Goal: Complete application form: Complete application form

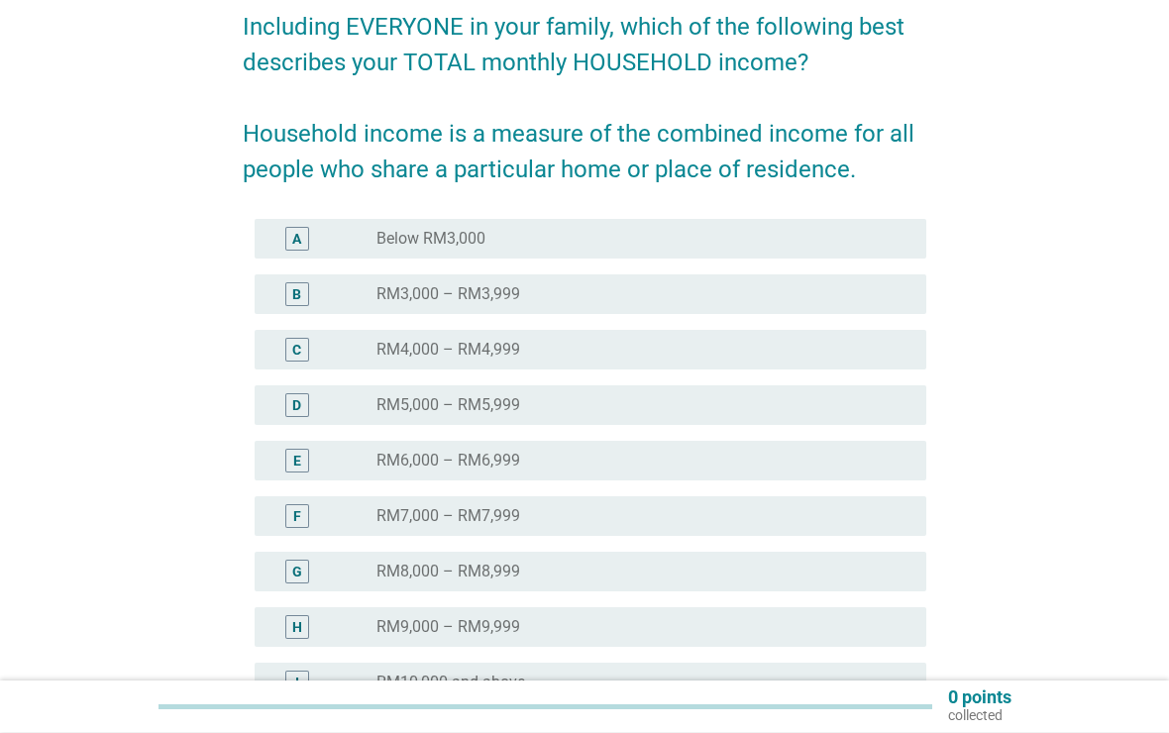
scroll to position [167, 0]
click at [1068, 378] on div "English arrow_drop_down Including EVERYONE in your family, which of the followi…" at bounding box center [585, 371] width 1074 height 931
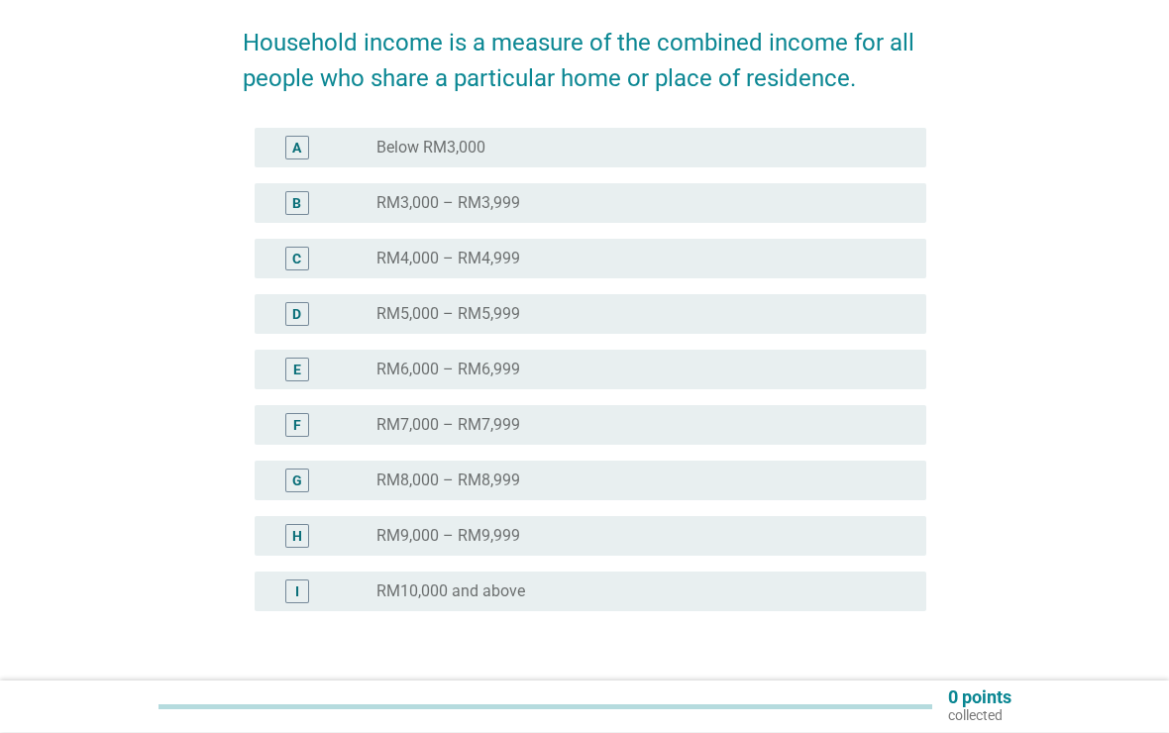
scroll to position [259, 0]
click at [693, 374] on div "radio_button_unchecked RM6,000 – RM6,999" at bounding box center [635, 370] width 518 height 20
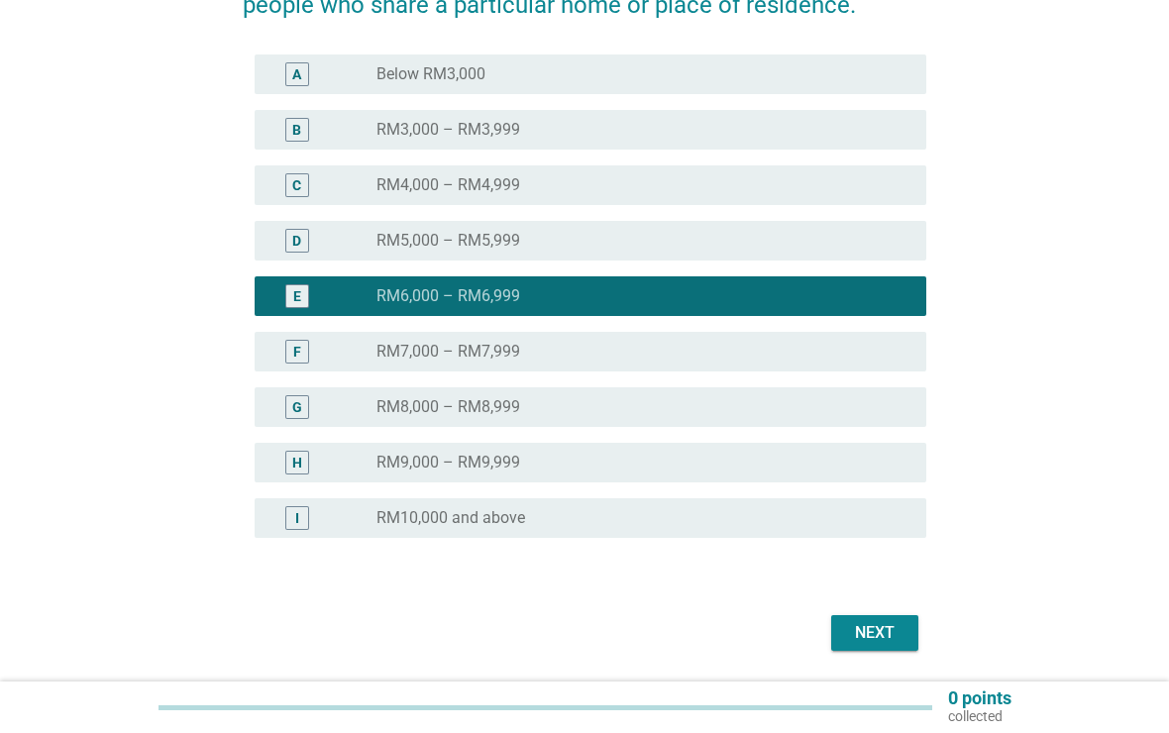
scroll to position [396, 0]
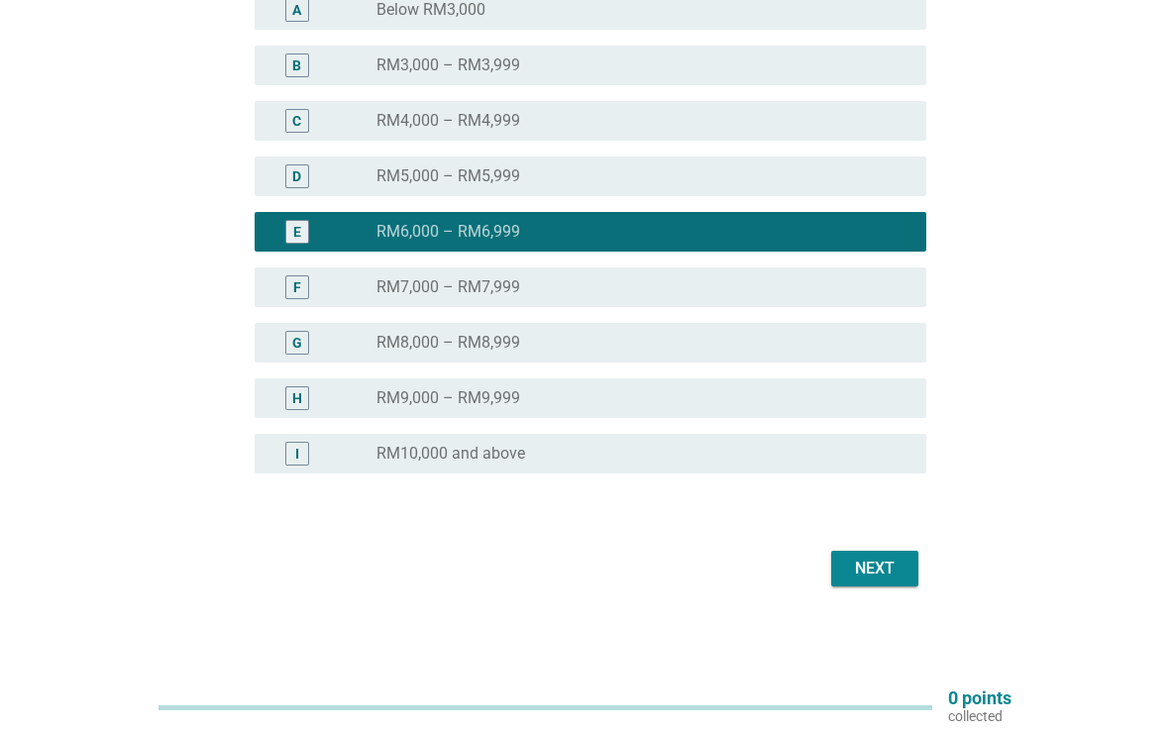
click at [880, 568] on div "Next" at bounding box center [874, 569] width 55 height 24
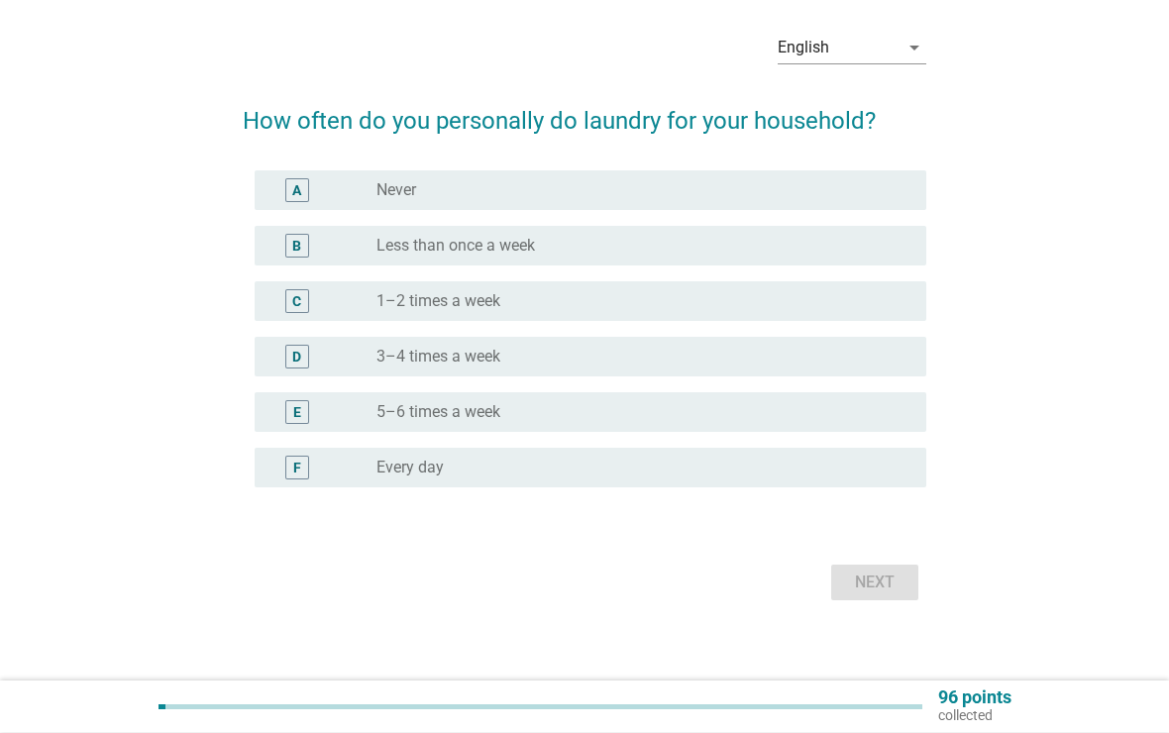
scroll to position [87, 0]
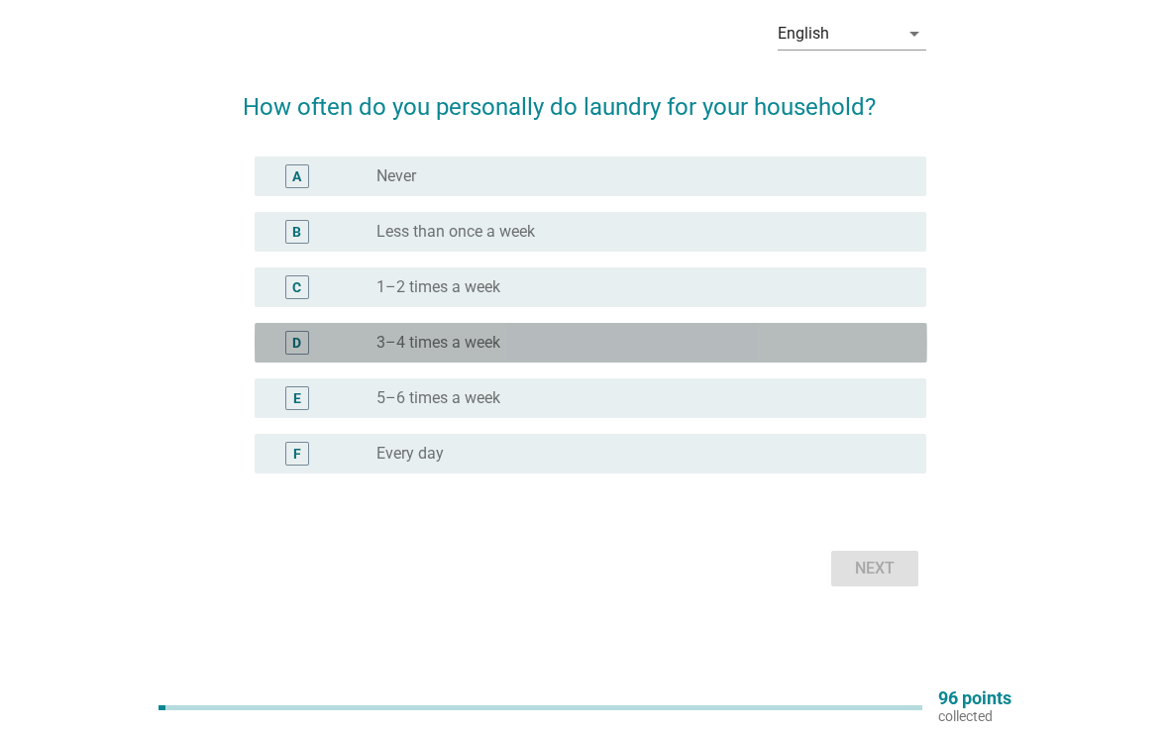
click at [763, 356] on div "D radio_button_unchecked 3–4 times a week" at bounding box center [591, 343] width 673 height 40
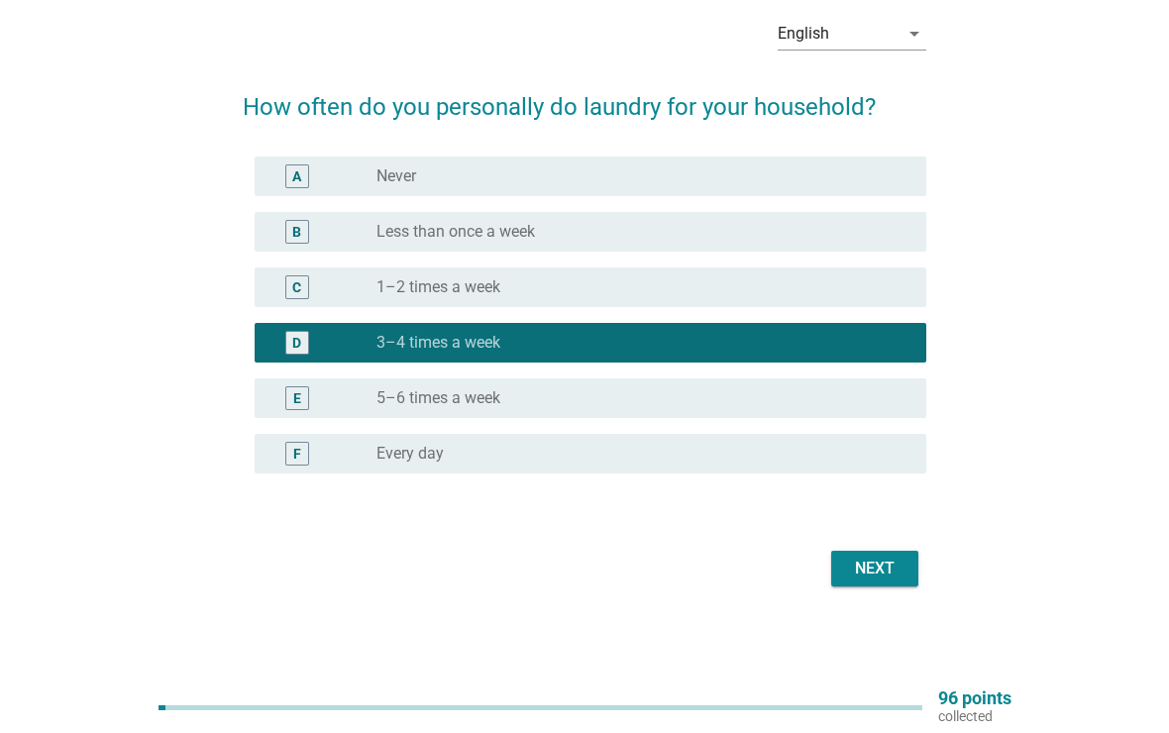
click at [818, 408] on div "radio_button_unchecked 5–6 times a week" at bounding box center [643, 398] width 534 height 24
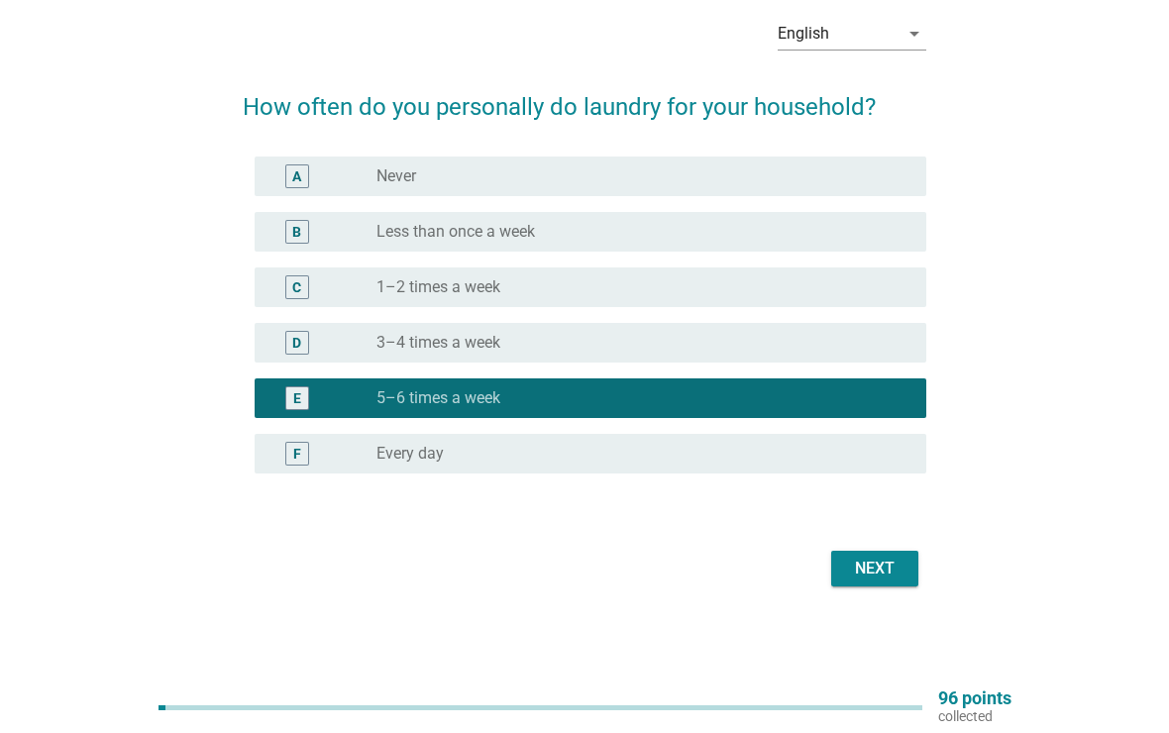
click at [863, 569] on div "Next" at bounding box center [874, 569] width 55 height 24
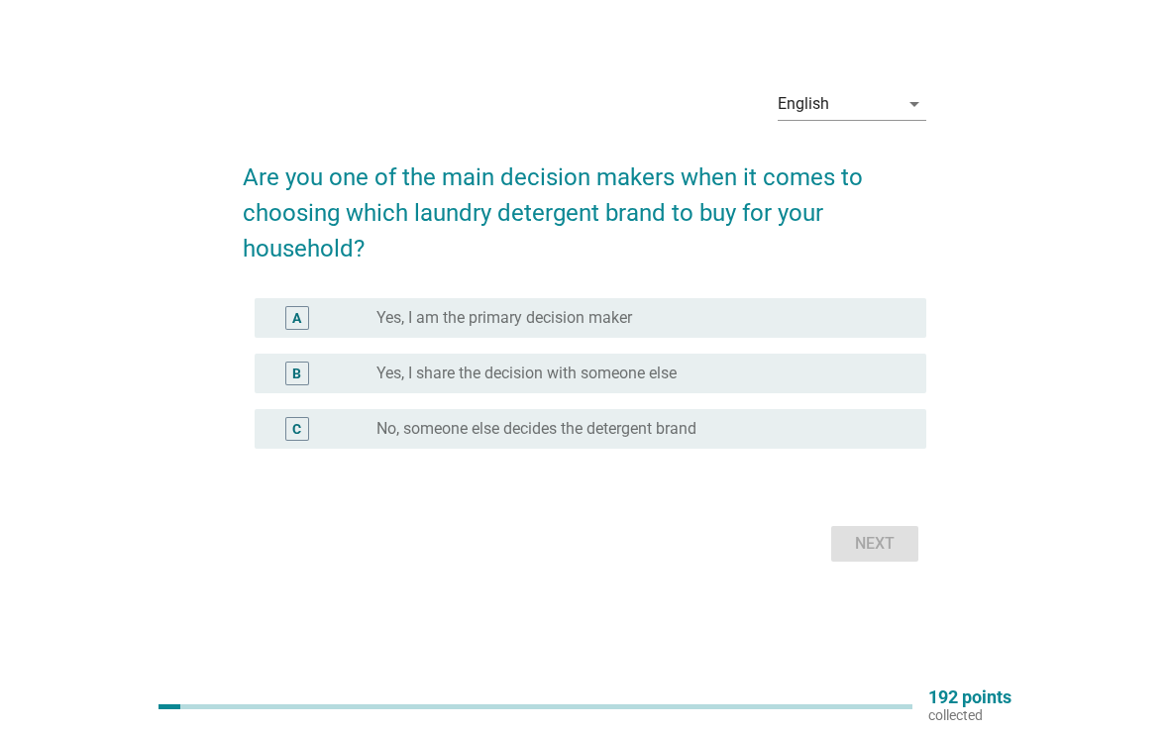
scroll to position [52, 0]
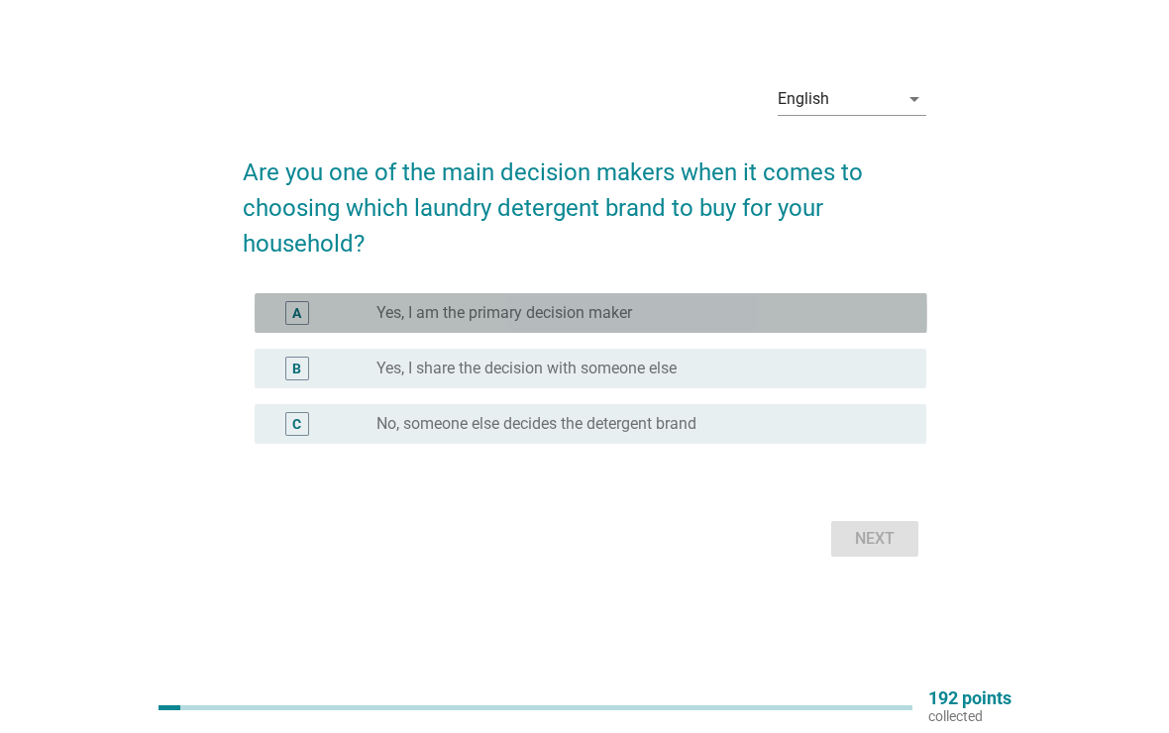
click at [842, 318] on div "radio_button_unchecked Yes, I am the primary decision maker" at bounding box center [635, 313] width 518 height 20
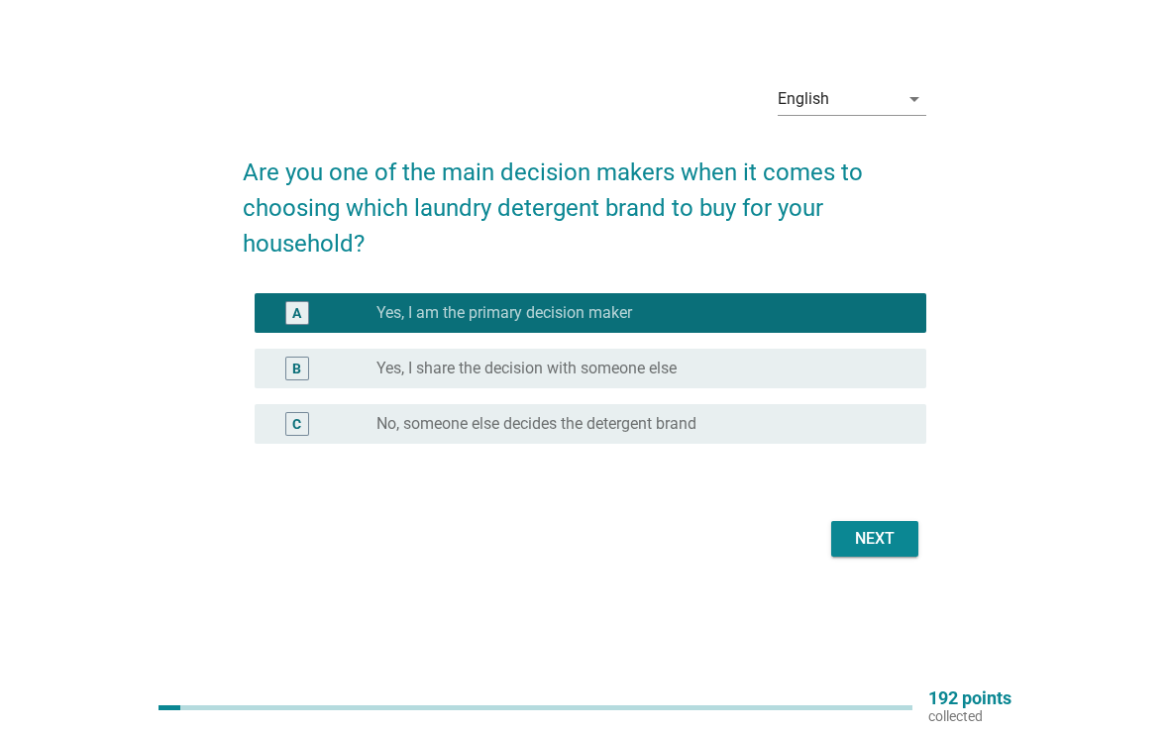
click at [872, 534] on div "Next" at bounding box center [874, 539] width 55 height 24
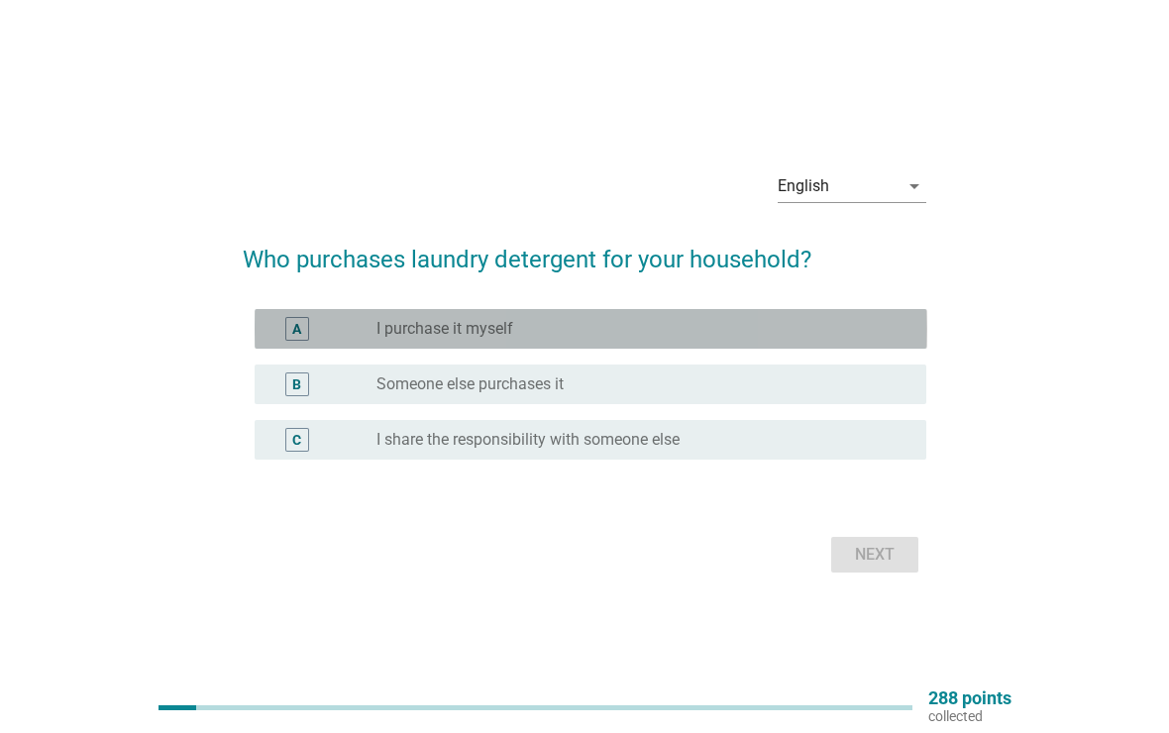
click at [783, 338] on div "radio_button_unchecked I purchase it myself" at bounding box center [635, 329] width 518 height 20
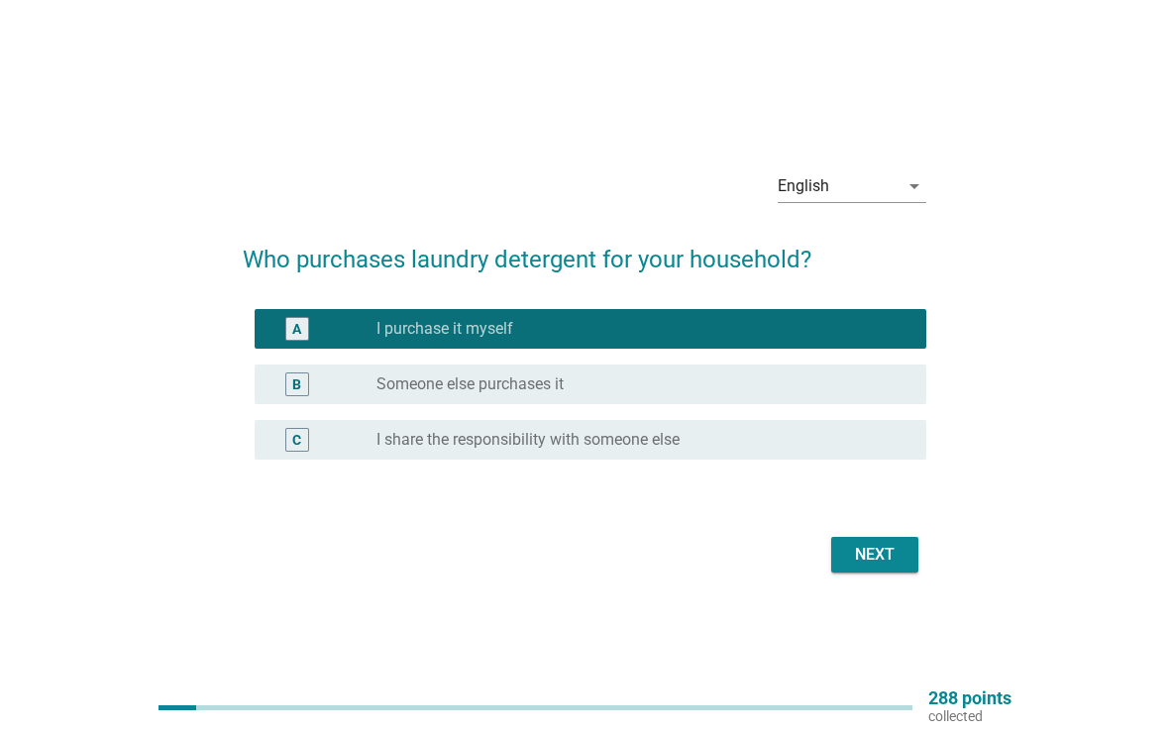
click at [902, 550] on div "Next" at bounding box center [874, 555] width 55 height 24
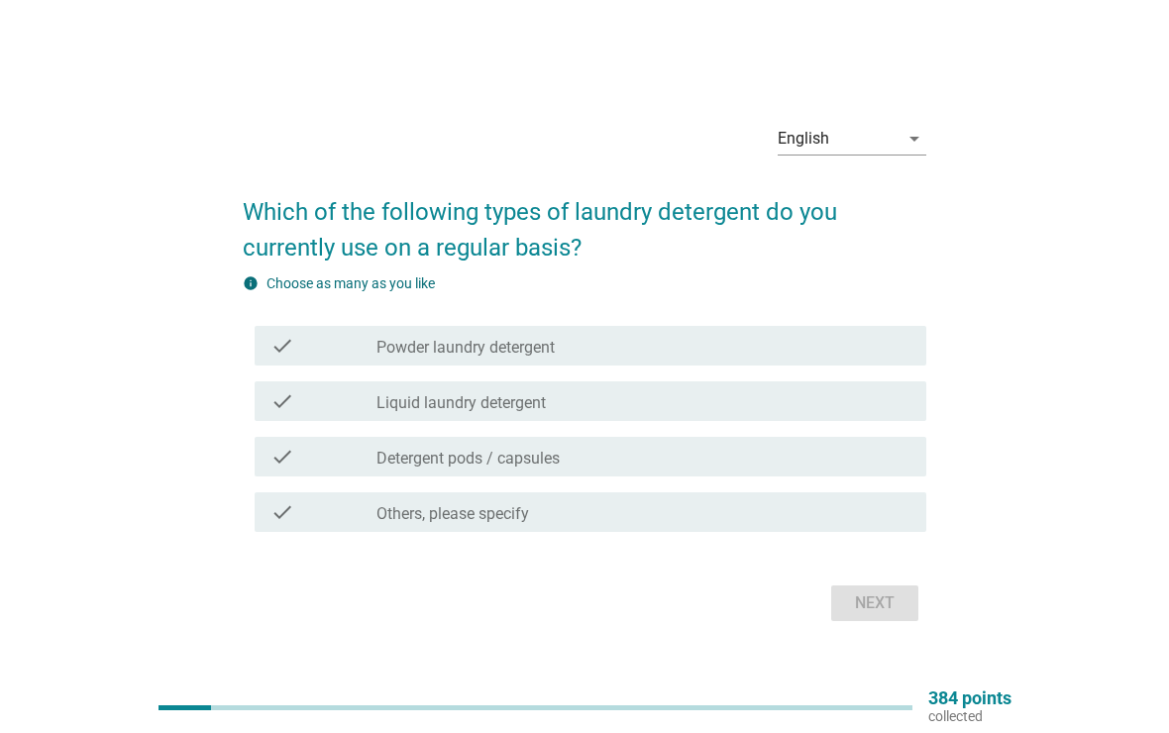
click at [723, 409] on div "check_box_outline_blank Liquid laundry detergent" at bounding box center [643, 401] width 534 height 24
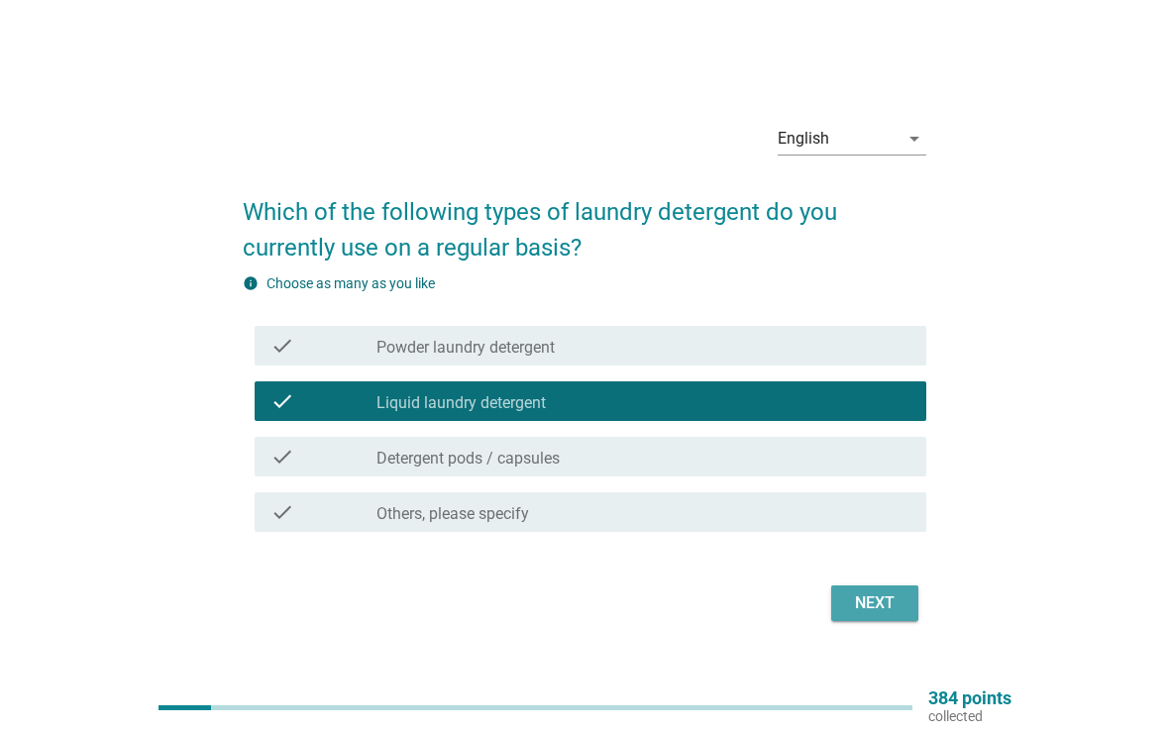
click at [875, 605] on div "Next" at bounding box center [874, 603] width 55 height 24
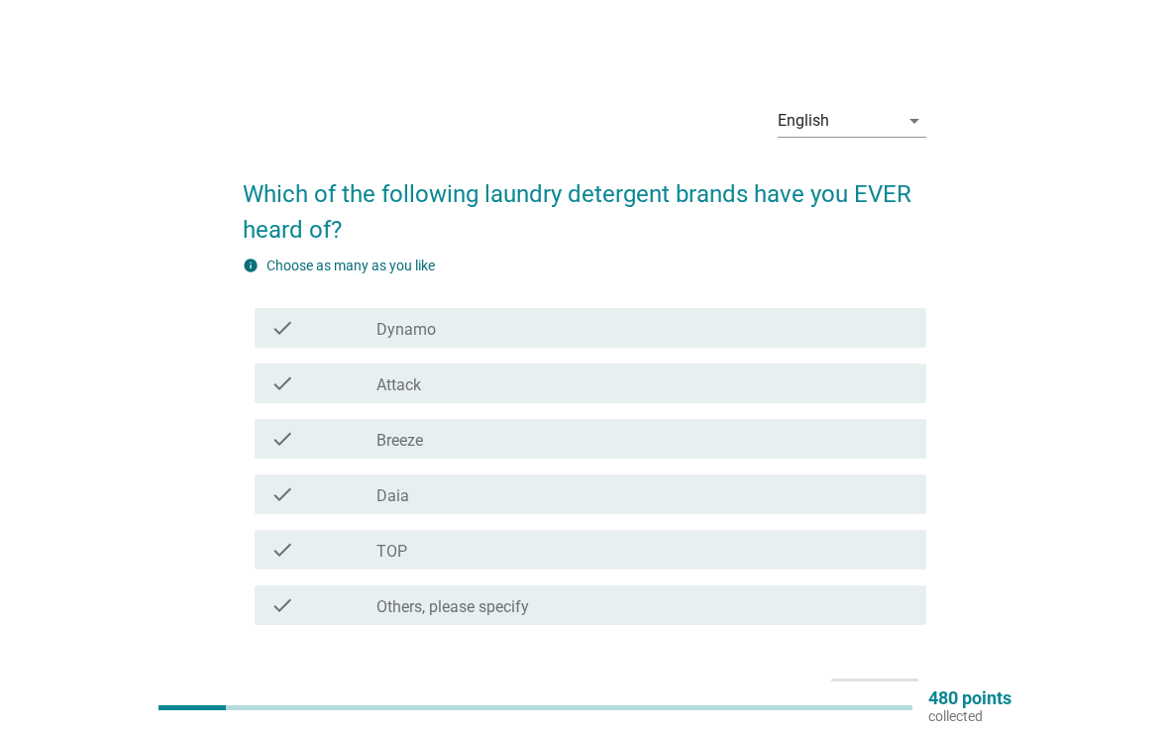
click at [798, 345] on div "check check_box_outline_blank Dynamo" at bounding box center [591, 328] width 673 height 40
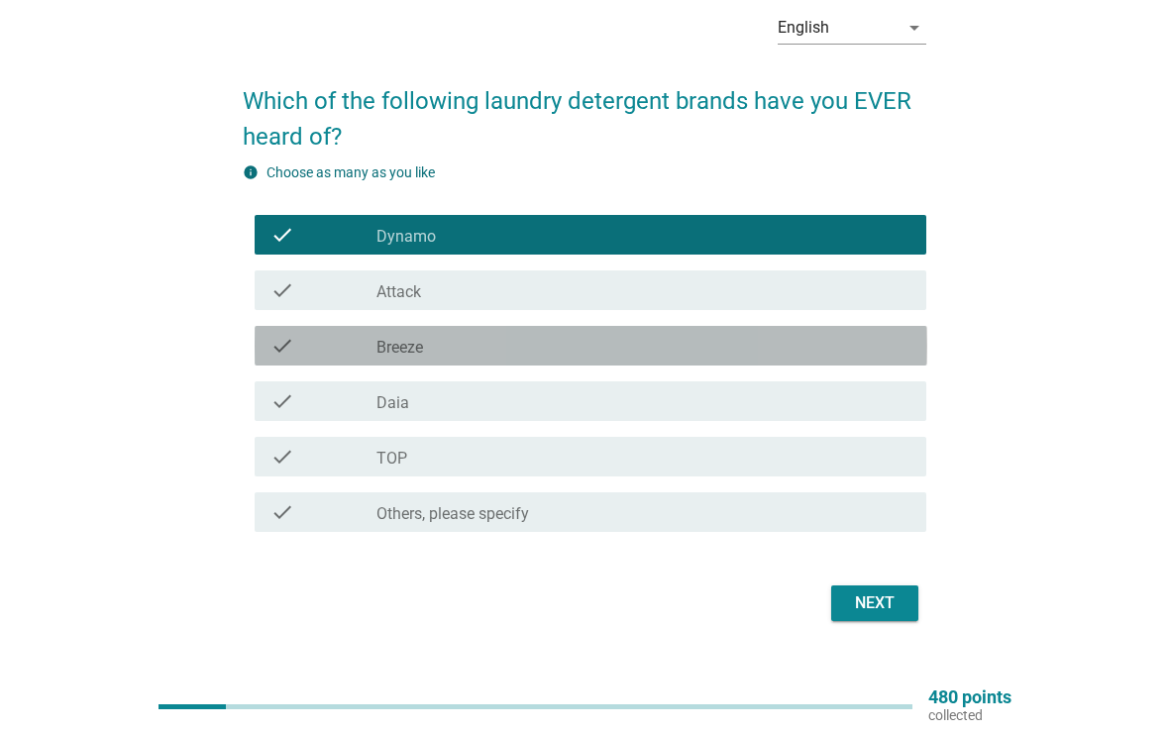
scroll to position [93, 0]
click at [808, 334] on div "check_box_outline_blank Breeze" at bounding box center [643, 346] width 534 height 24
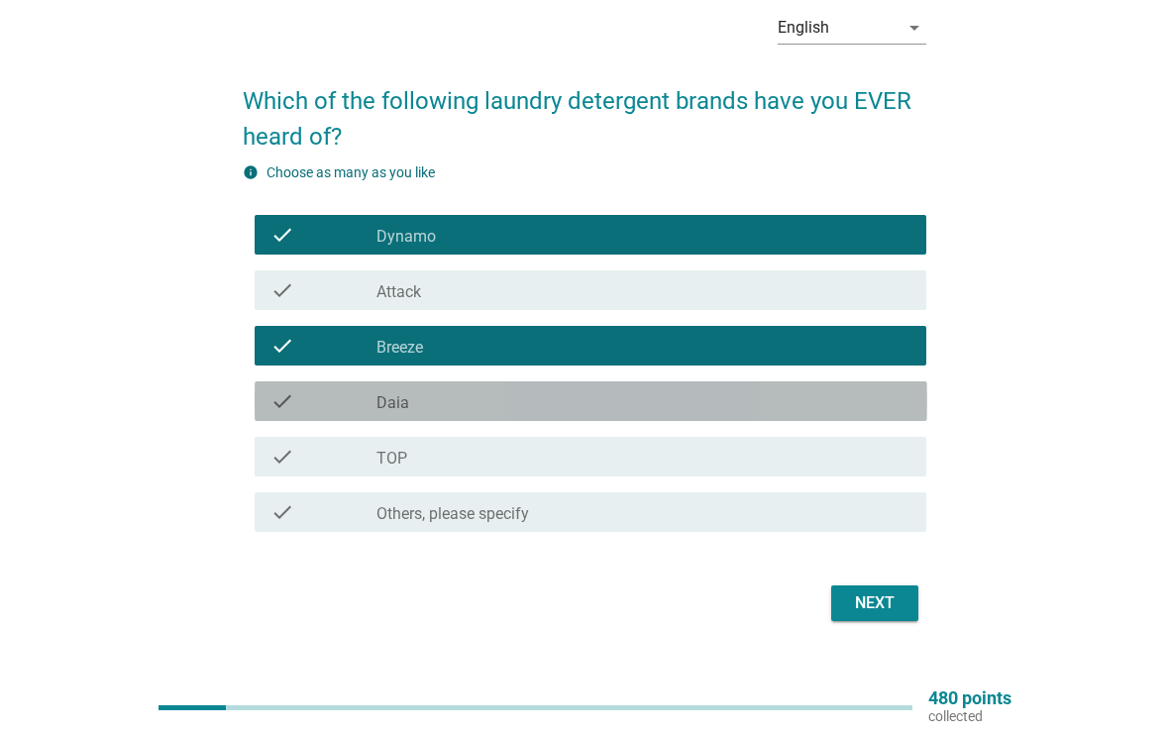
click at [791, 390] on div "check_box_outline_blank Daia" at bounding box center [643, 401] width 534 height 24
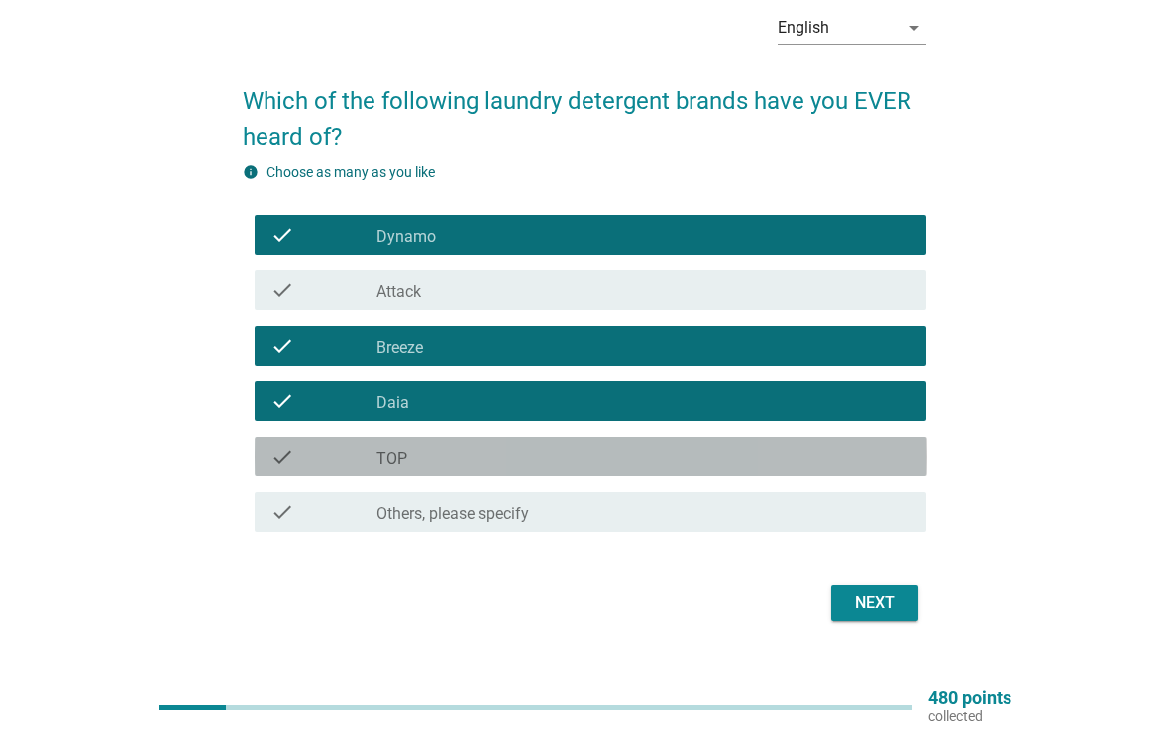
click at [781, 459] on div "check_box_outline_blank TOP" at bounding box center [643, 457] width 534 height 24
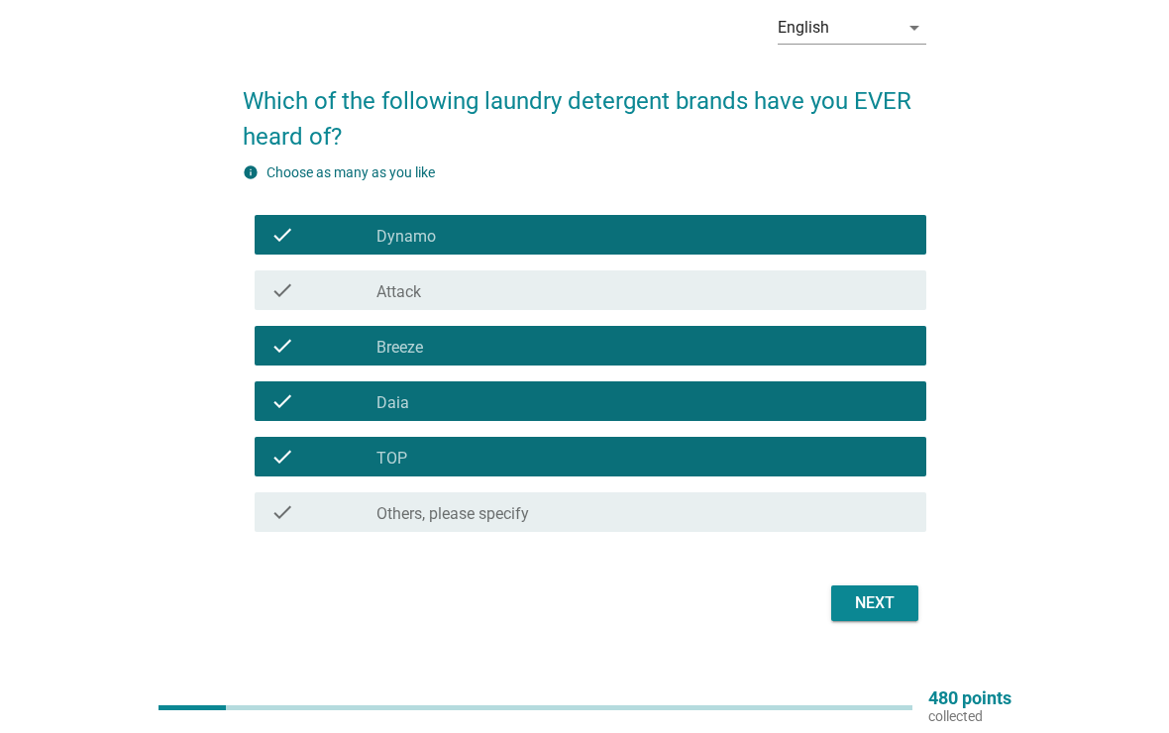
click at [868, 606] on div "Next" at bounding box center [874, 603] width 55 height 24
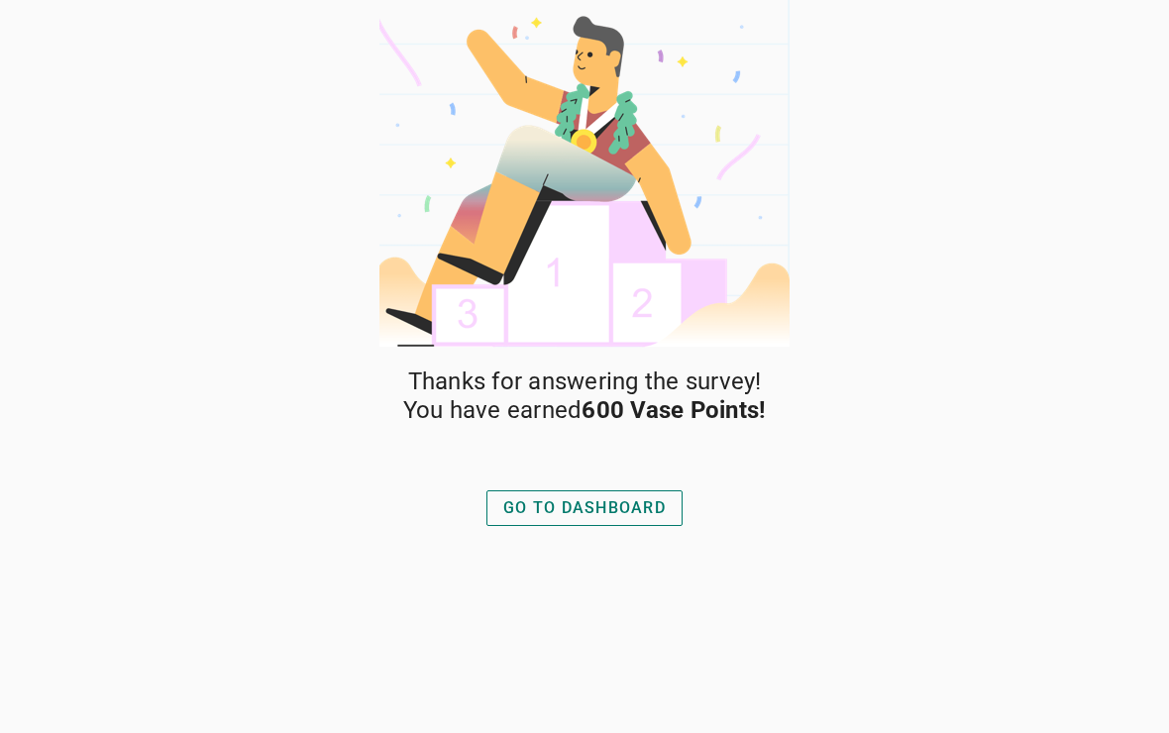
click at [645, 512] on div "GO TO DASHBOARD" at bounding box center [584, 508] width 162 height 24
